Goal: Transaction & Acquisition: Download file/media

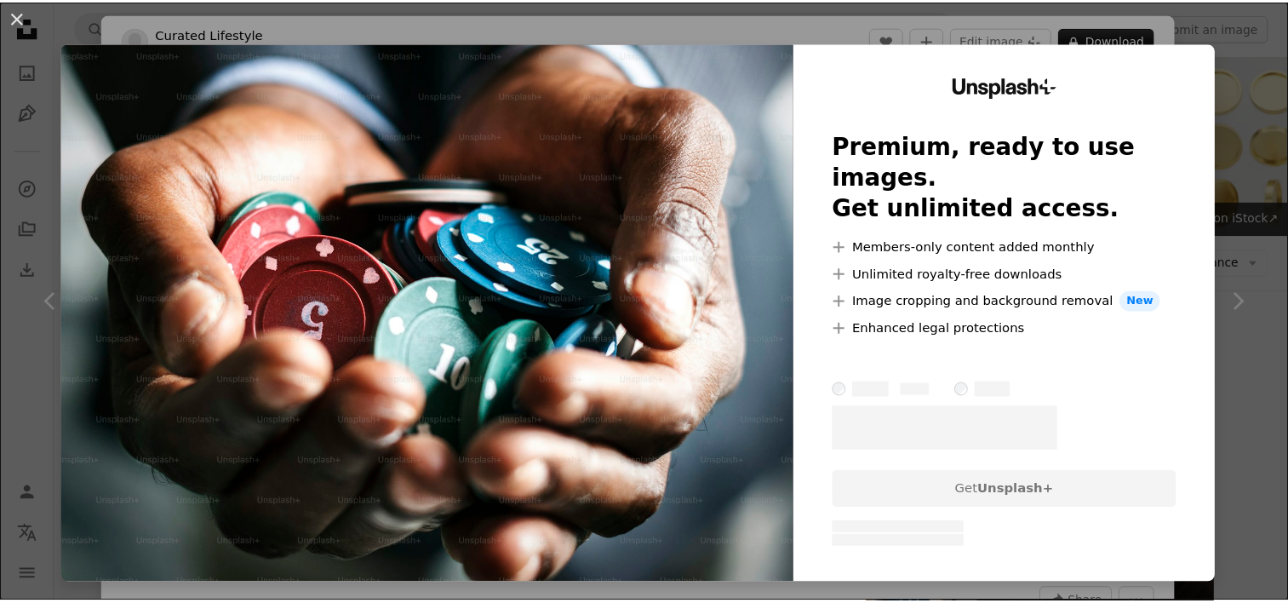
scroll to position [1022, 0]
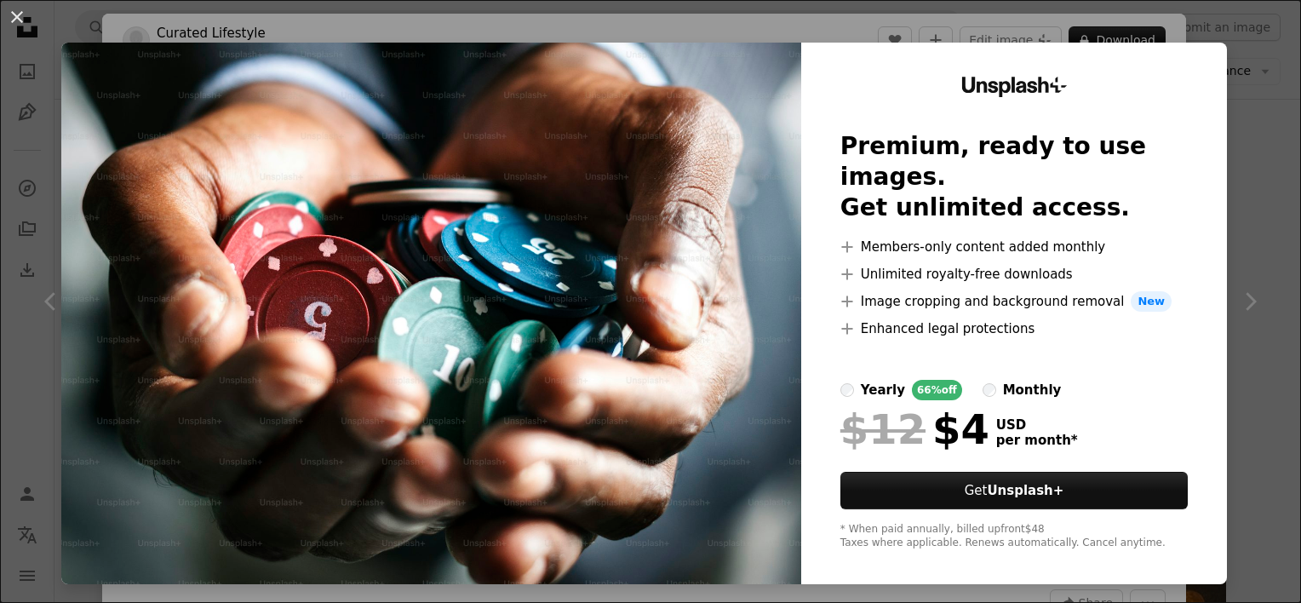
click at [1263, 44] on div "An X shape Unsplash+ Premium, ready to use images. Get unlimited access. A plus…" at bounding box center [650, 301] width 1301 height 603
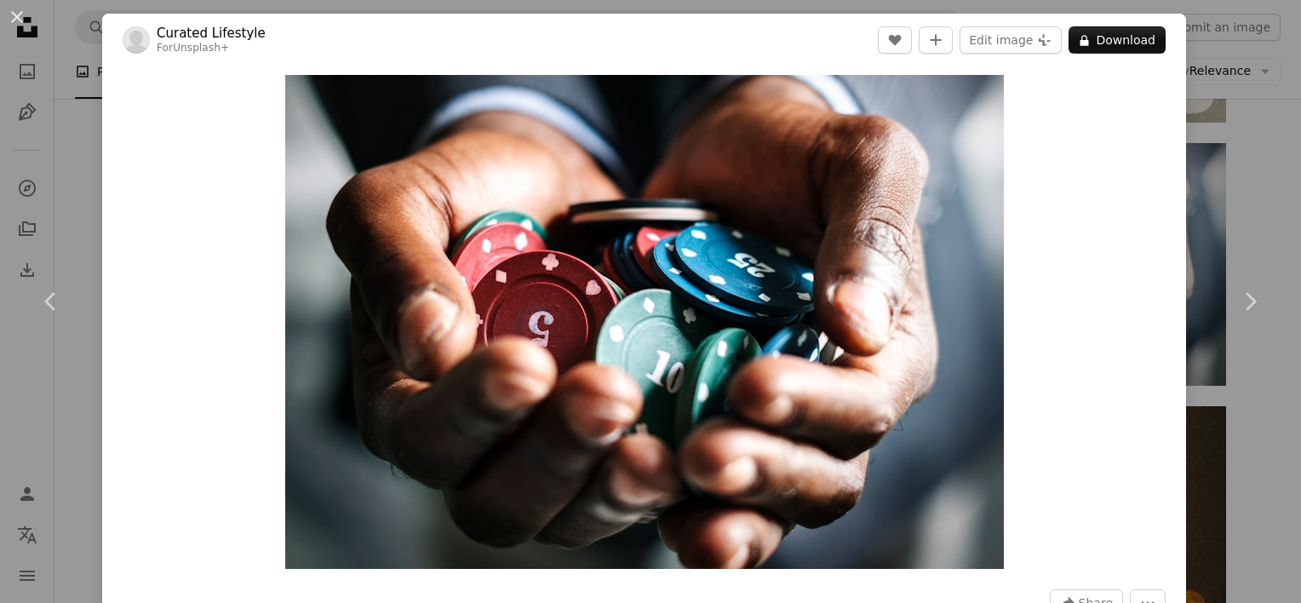
click at [1217, 104] on div "An X shape Chevron left Chevron right Curated Lifestyle For Unsplash+ A heart A…" at bounding box center [650, 301] width 1301 height 603
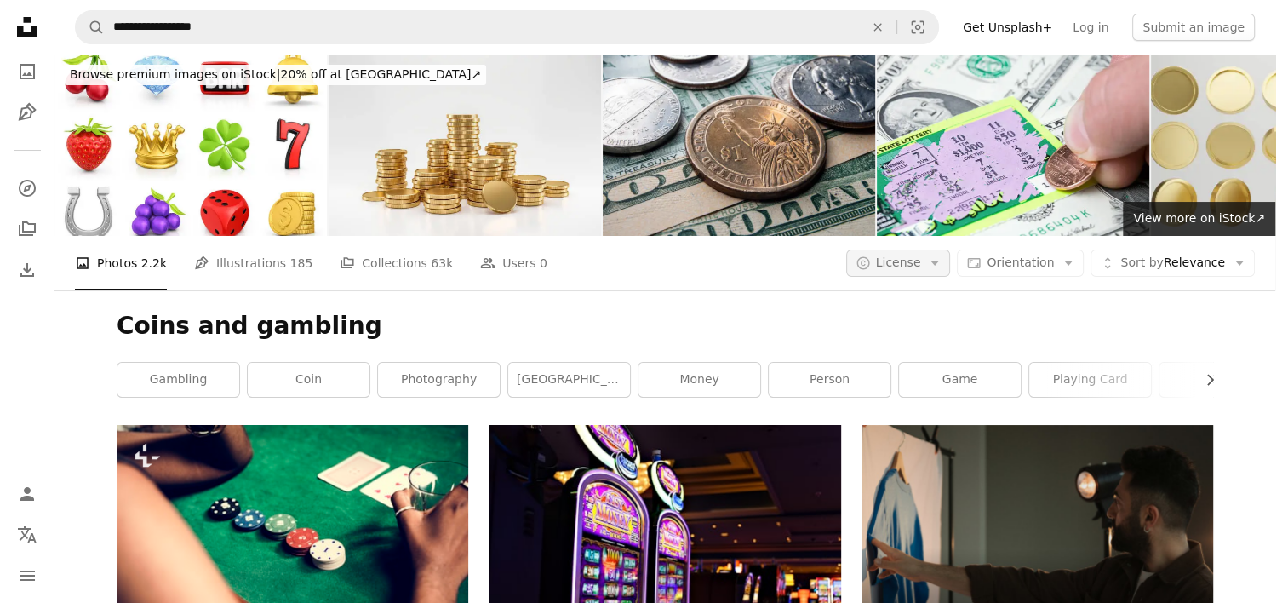
click at [943, 255] on icon "Arrow down" at bounding box center [934, 262] width 15 height 15
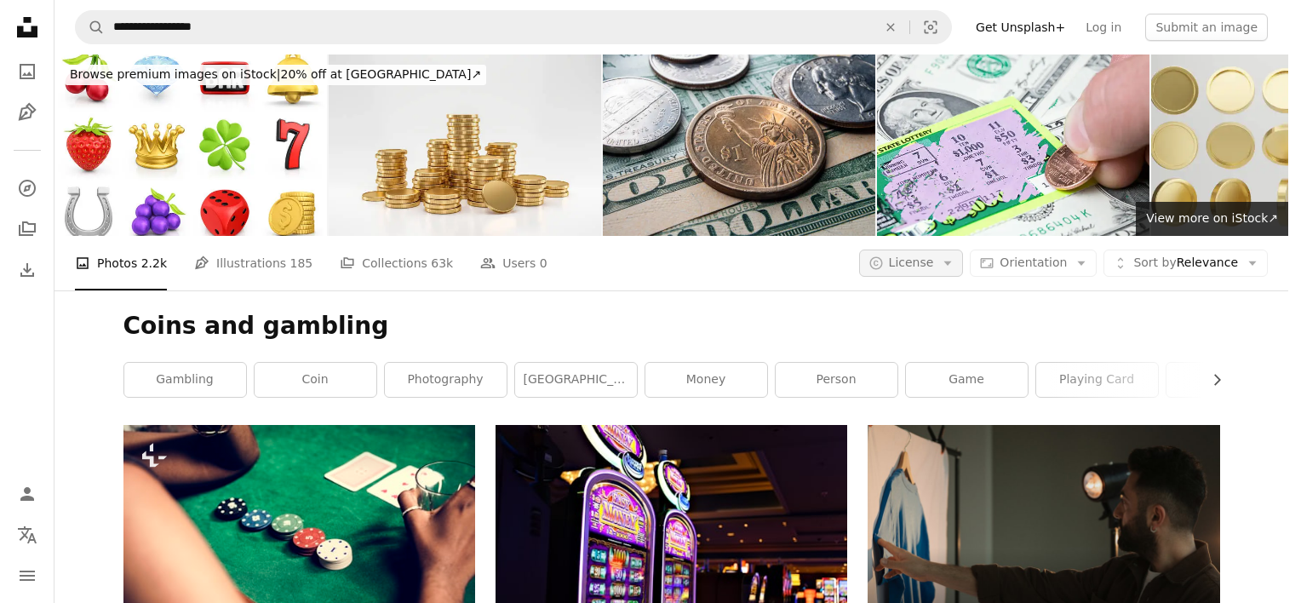
scroll to position [1022, 0]
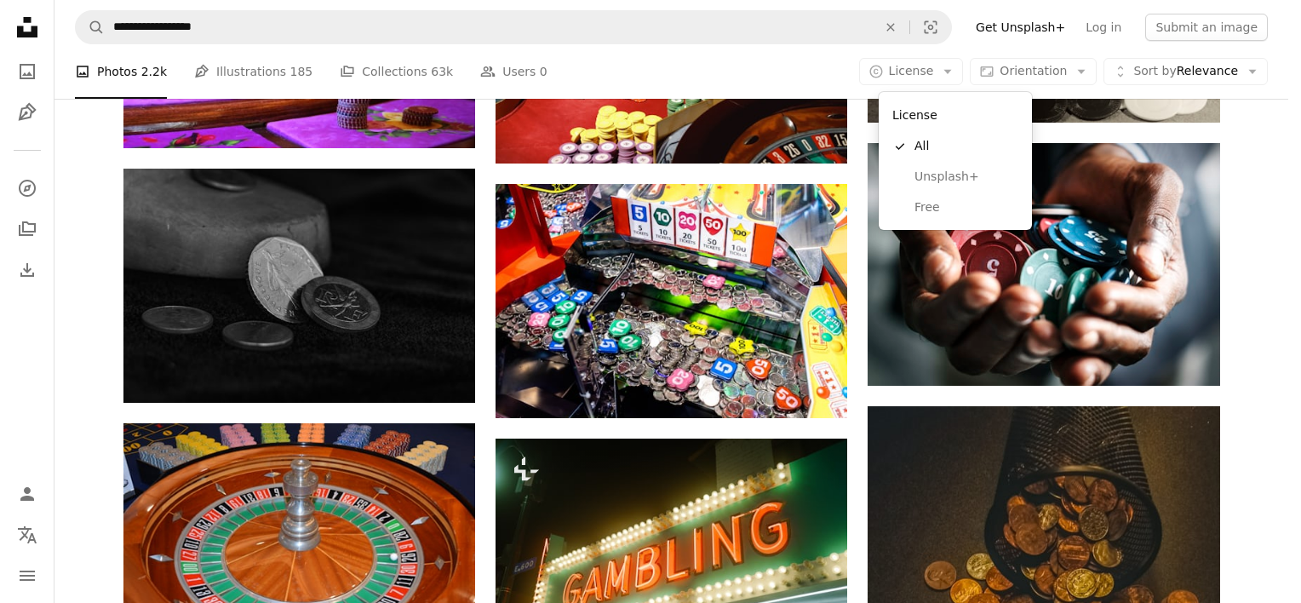
click at [913, 215] on link "Free" at bounding box center [956, 207] width 140 height 31
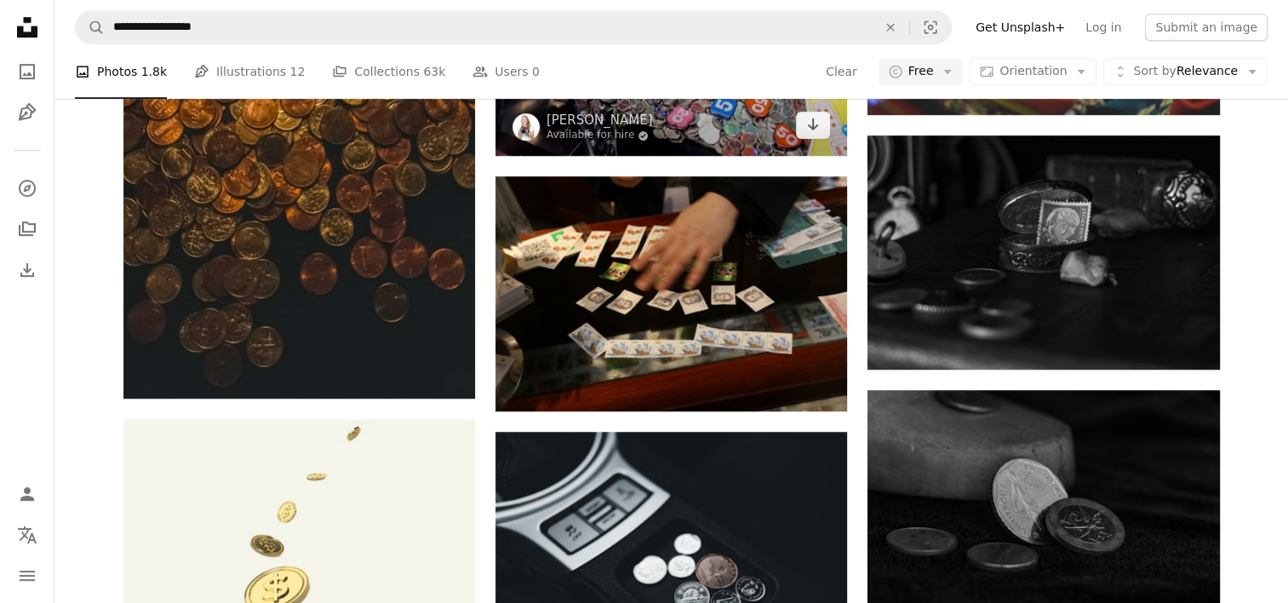
scroll to position [681, 0]
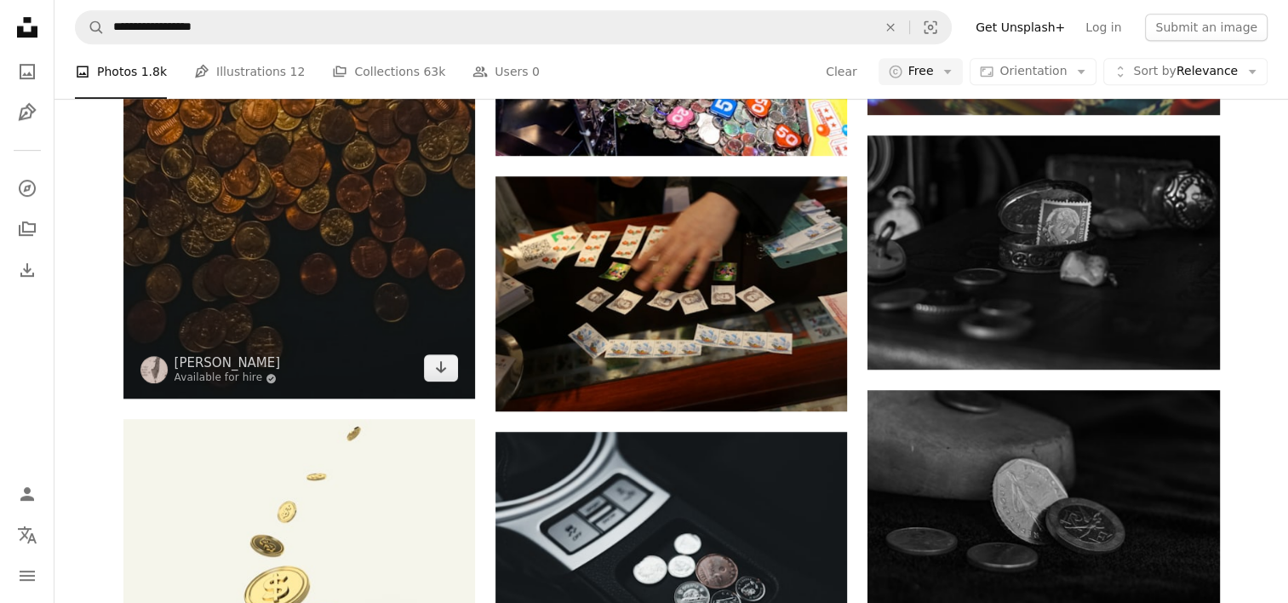
click at [270, 260] on img at bounding box center [299, 37] width 352 height 725
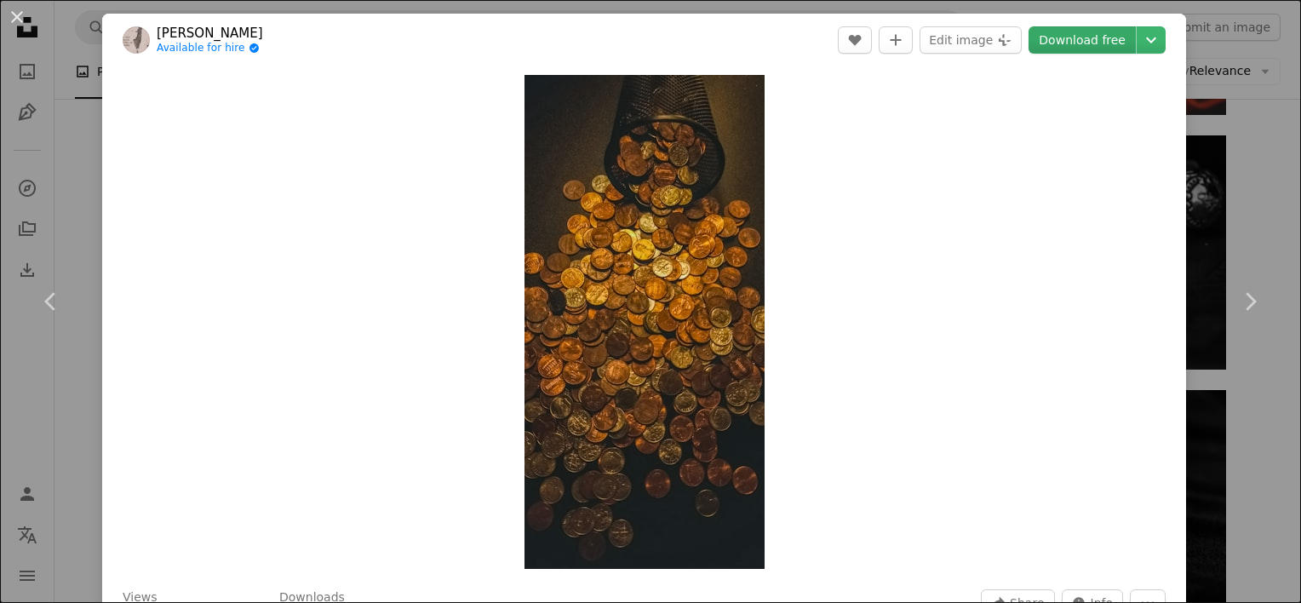
click at [1097, 40] on link "Download free" at bounding box center [1082, 39] width 107 height 27
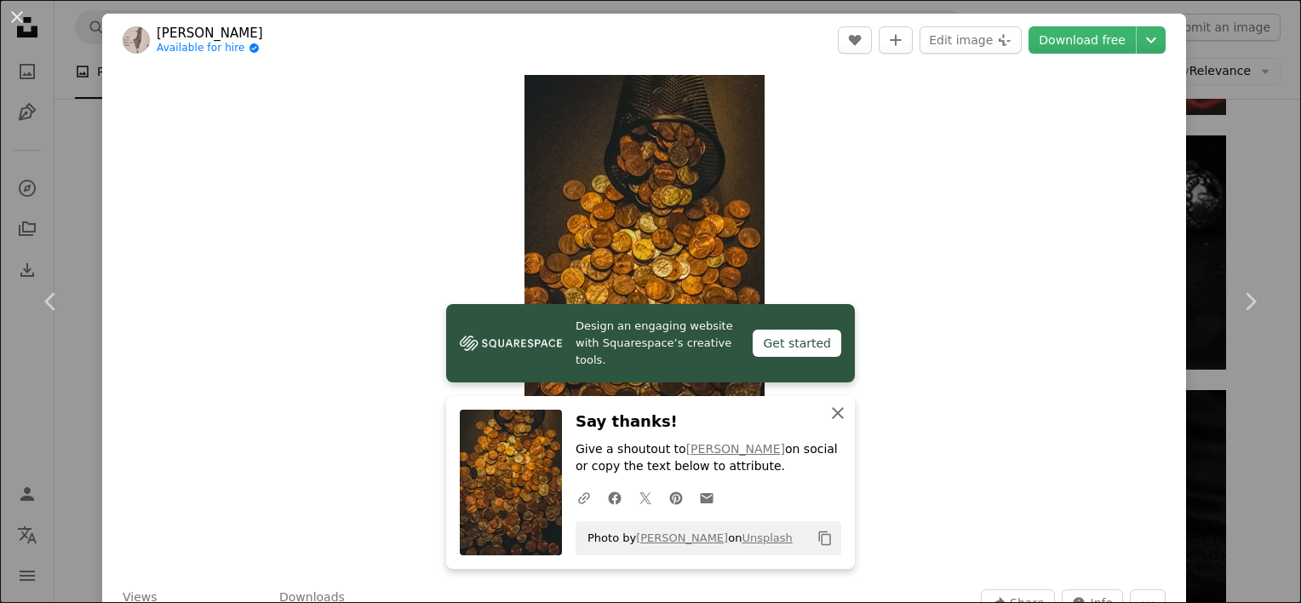
click at [838, 413] on icon "An X shape" at bounding box center [838, 413] width 20 height 20
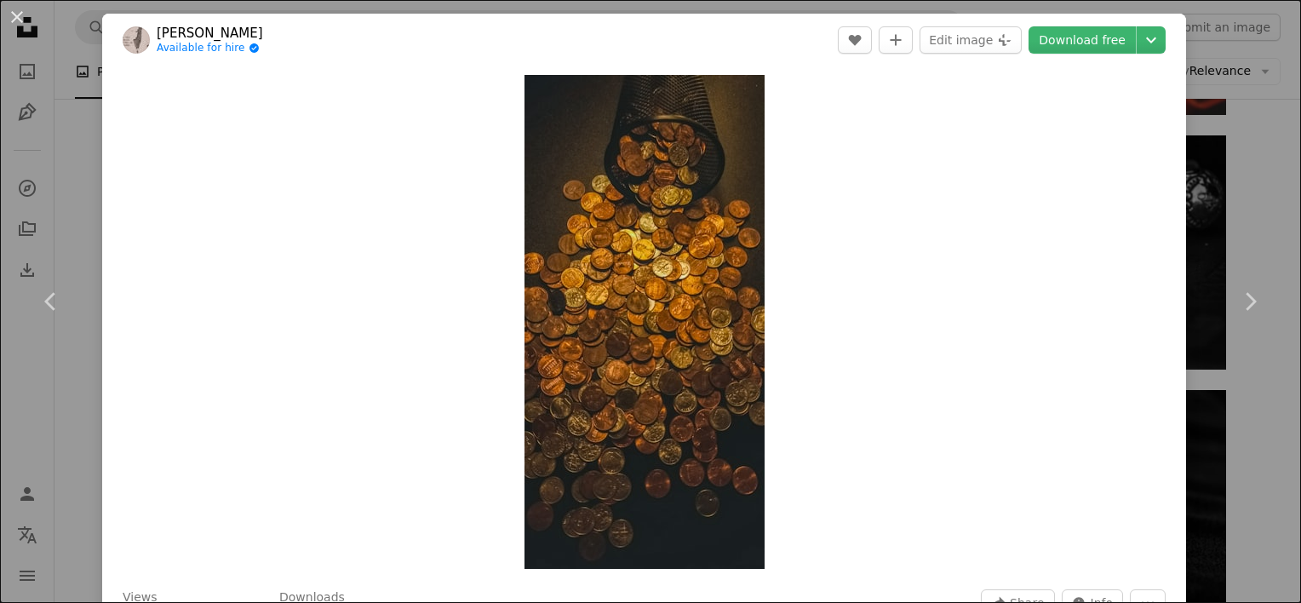
click at [1199, 22] on div "An X shape Chevron left Chevron right Ash _ Ismail Available for hire A checkma…" at bounding box center [650, 301] width 1301 height 603
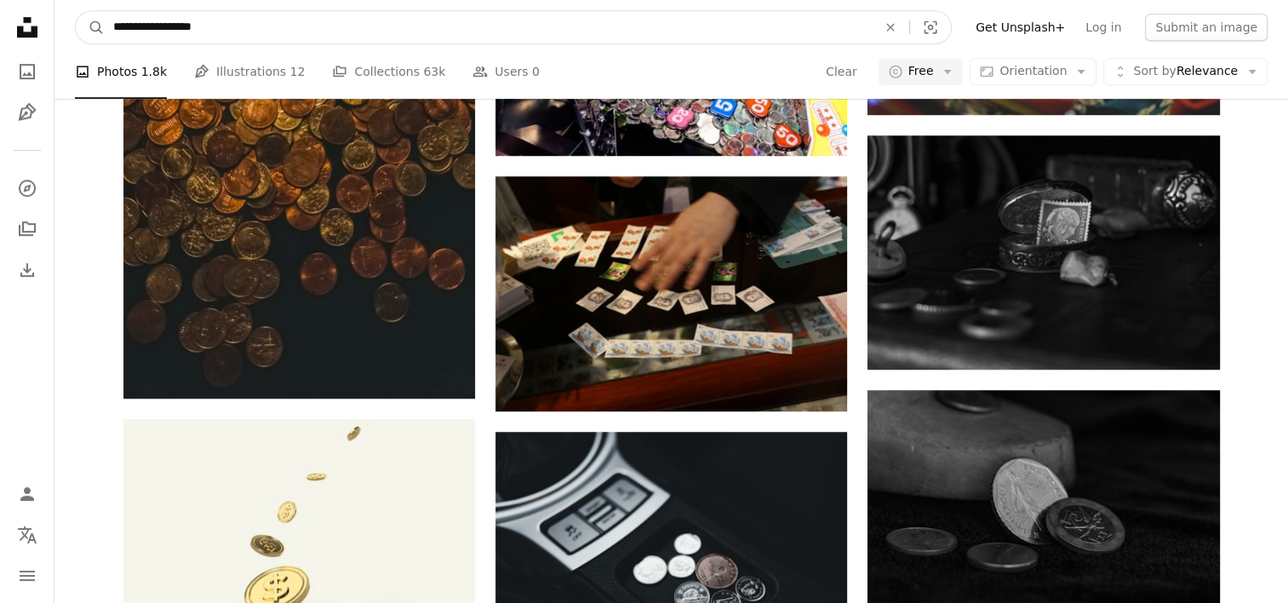
drag, startPoint x: 229, startPoint y: 32, endPoint x: 14, endPoint y: 38, distance: 214.7
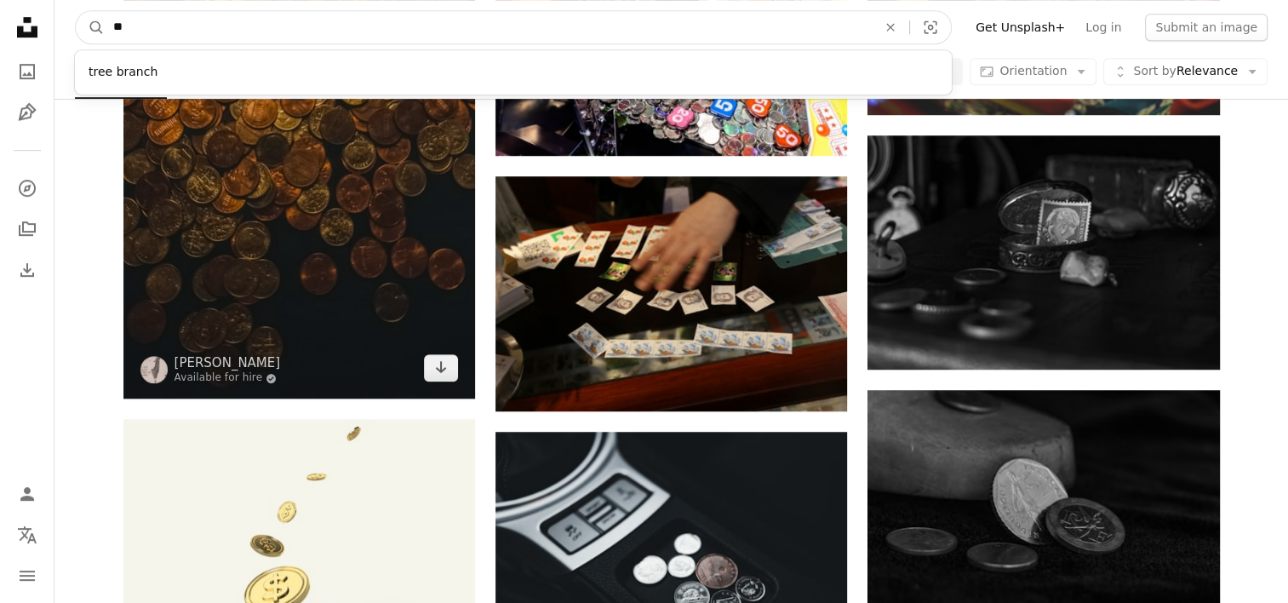
type input "*"
type input "**********"
click button "A magnifying glass" at bounding box center [90, 27] width 29 height 32
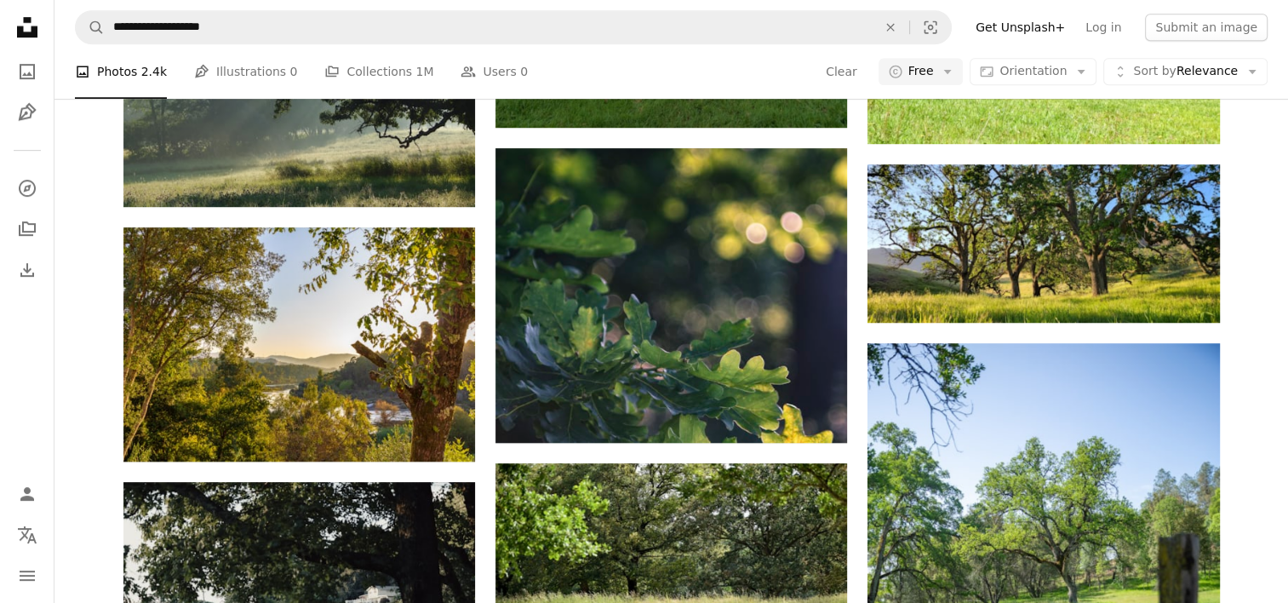
scroll to position [3406, 0]
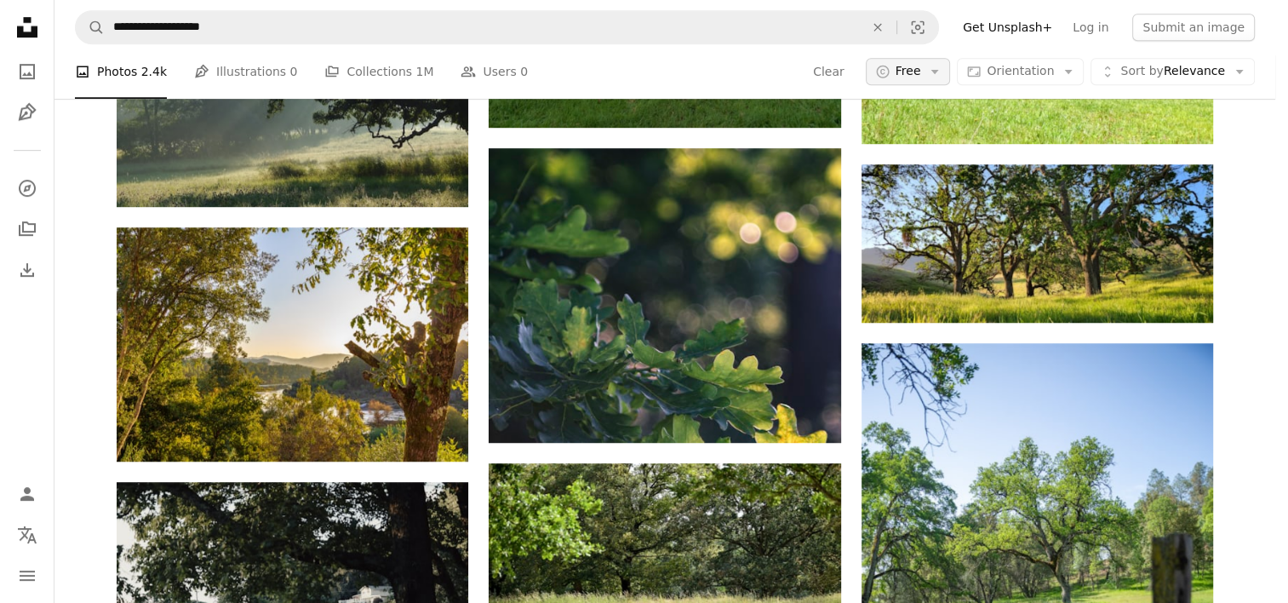
click at [943, 74] on icon "Arrow down" at bounding box center [934, 71] width 15 height 15
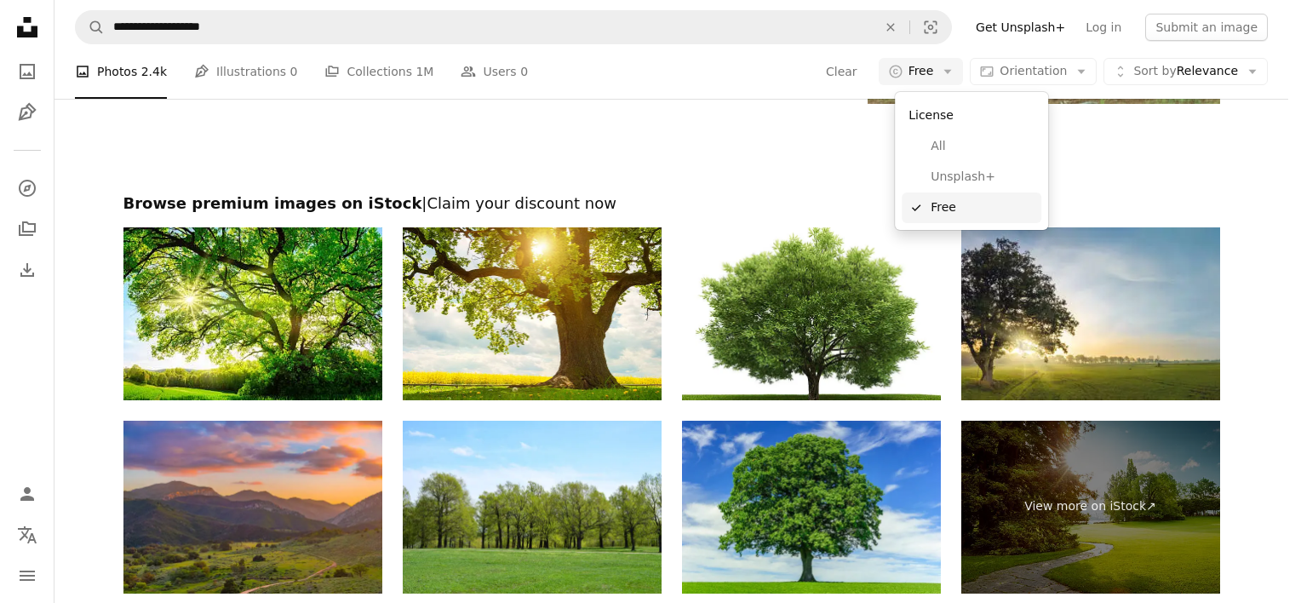
click at [938, 207] on span "Free" at bounding box center [983, 207] width 104 height 17
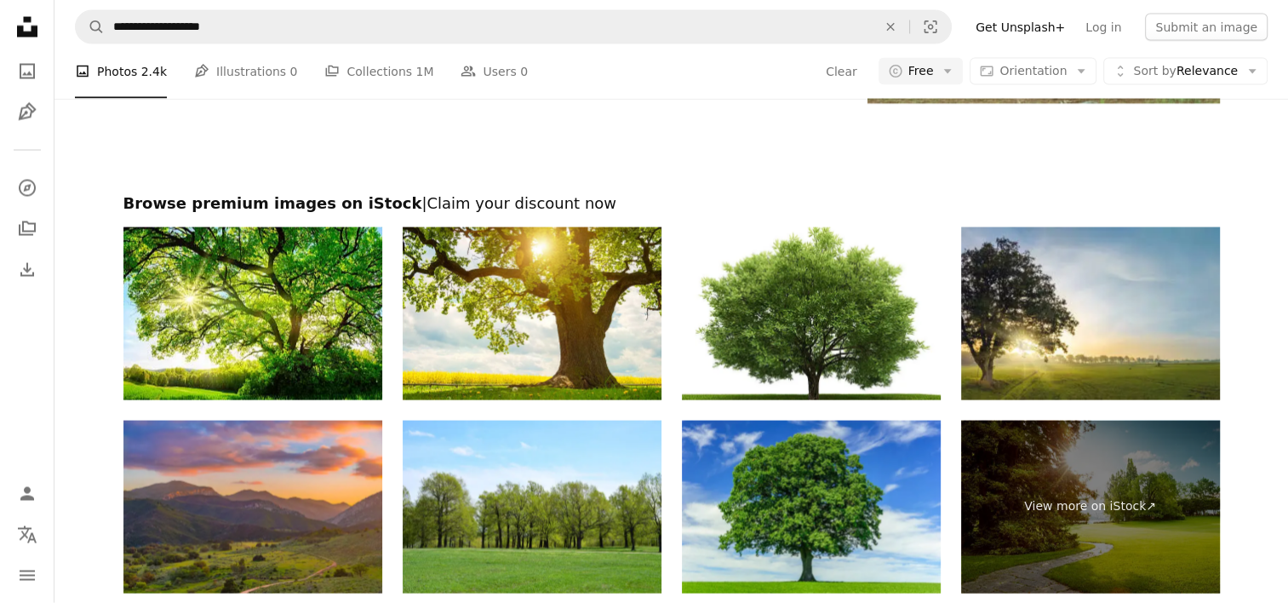
scroll to position [0, 0]
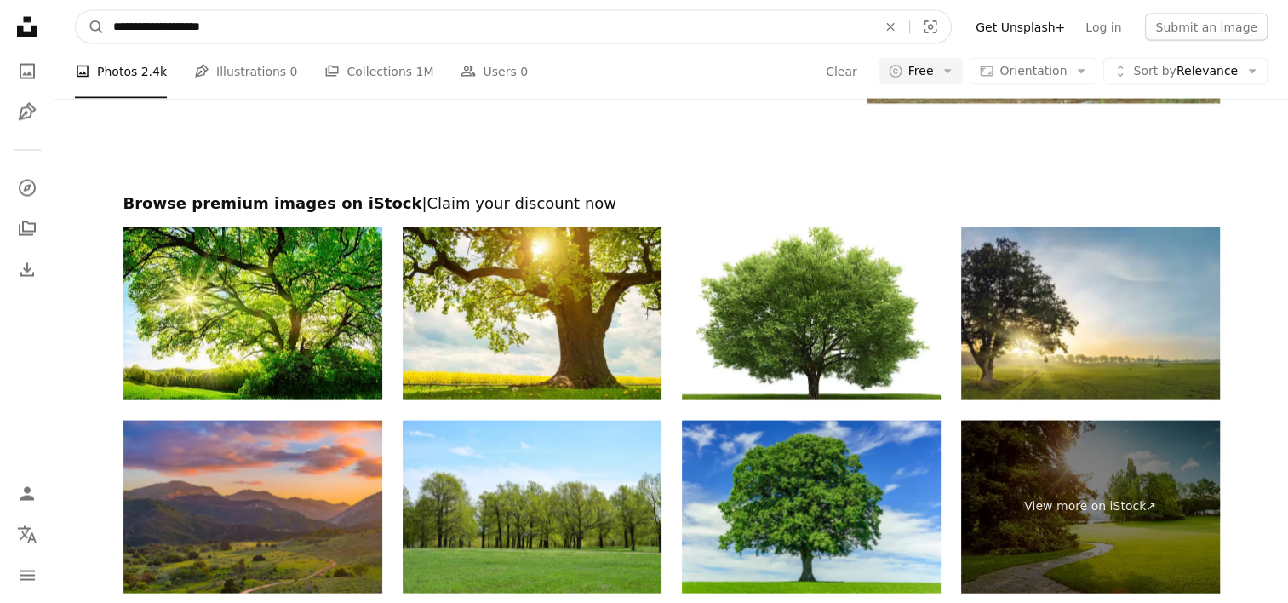
drag, startPoint x: 243, startPoint y: 14, endPoint x: -3, endPoint y: 0, distance: 246.5
type input "**********"
click button "A magnifying glass" at bounding box center [90, 27] width 29 height 32
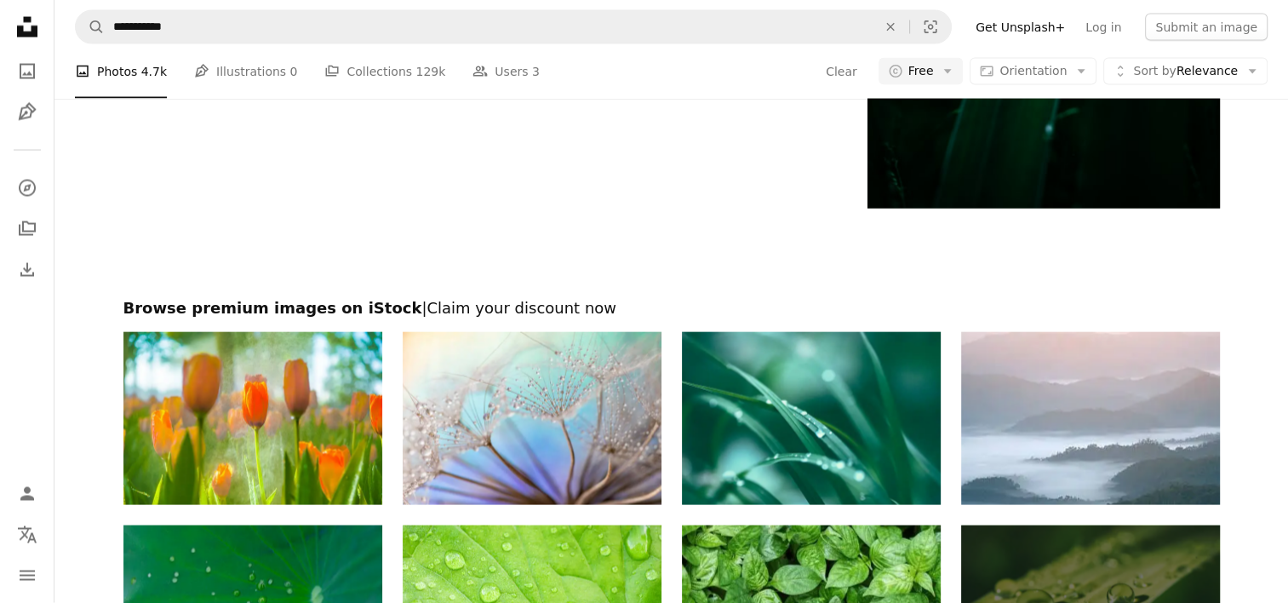
scroll to position [341, 0]
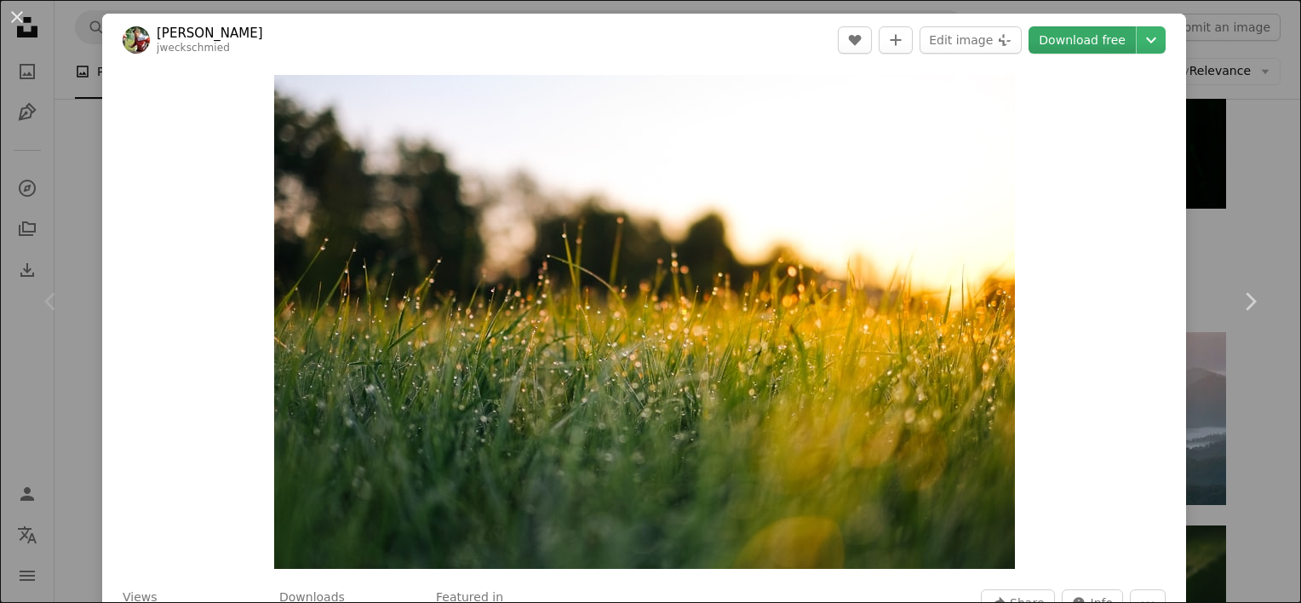
click at [1076, 47] on link "Download free" at bounding box center [1082, 39] width 107 height 27
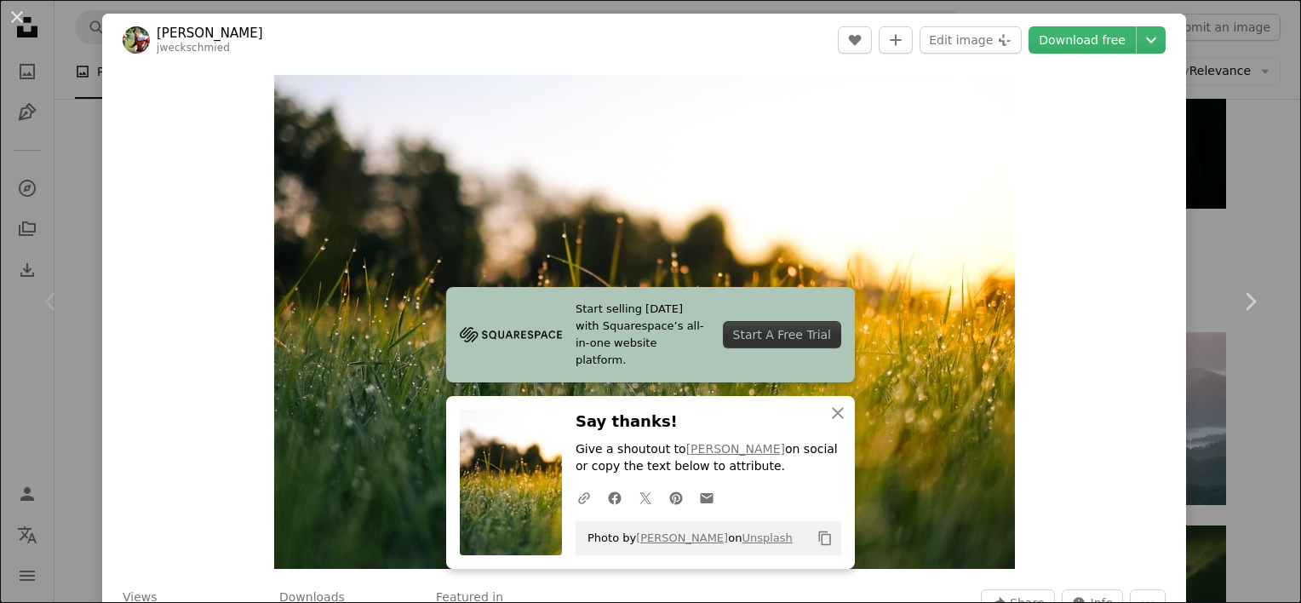
click at [1108, 323] on div "Zoom in" at bounding box center [644, 321] width 1084 height 511
click at [1233, 83] on div "An X shape Chevron left Chevron right Start selling [DATE] with Squarespace’s a…" at bounding box center [650, 301] width 1301 height 603
